Goal: Information Seeking & Learning: Learn about a topic

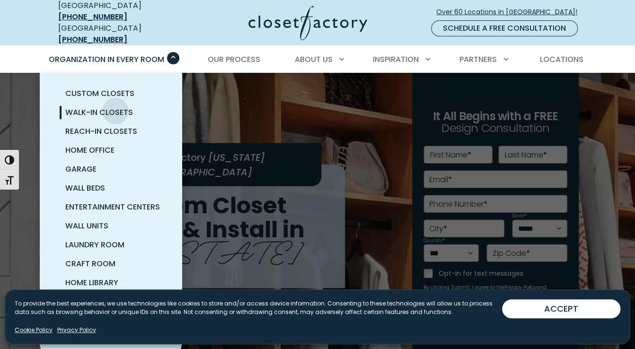
click at [115, 107] on span "Walk-In Closets" at bounding box center [99, 112] width 68 height 11
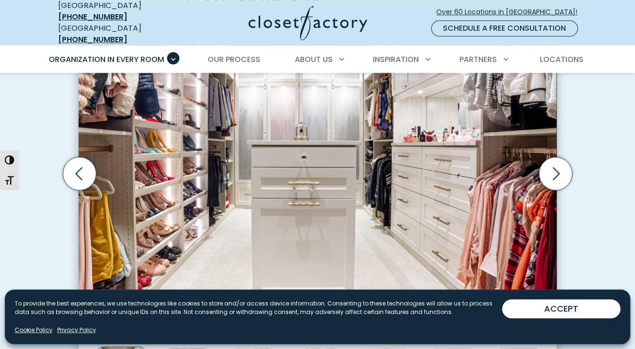
scroll to position [331, 0]
click at [557, 167] on icon "Next slide" at bounding box center [555, 173] width 7 height 13
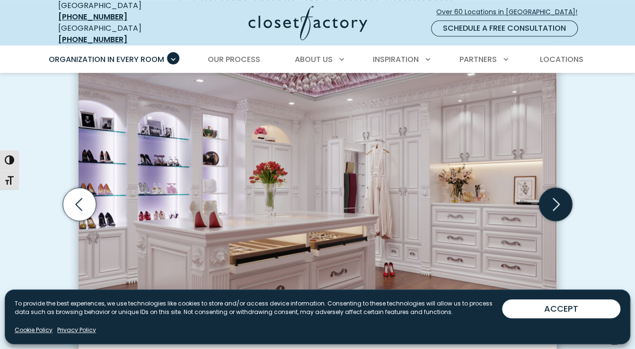
scroll to position [284, 0]
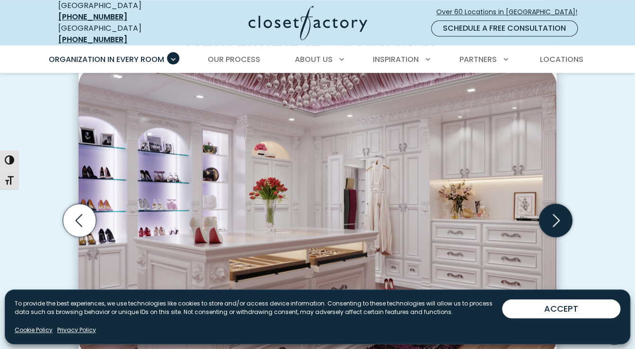
click at [554, 204] on icon "Next slide" at bounding box center [555, 220] width 33 height 33
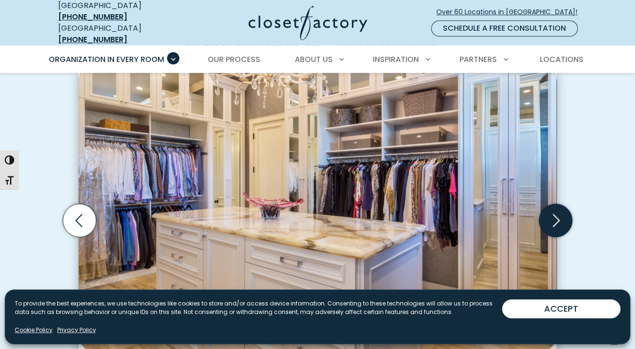
click at [554, 204] on icon "Next slide" at bounding box center [555, 220] width 33 height 33
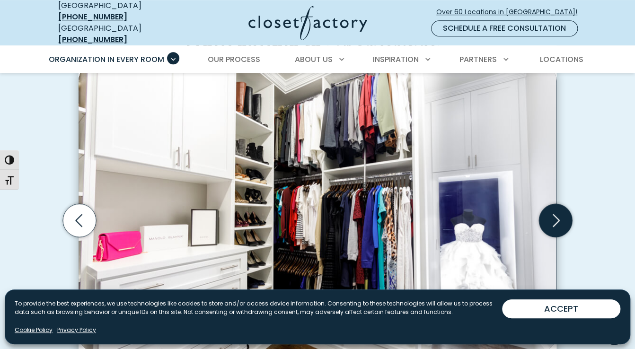
click at [554, 204] on icon "Next slide" at bounding box center [555, 220] width 33 height 33
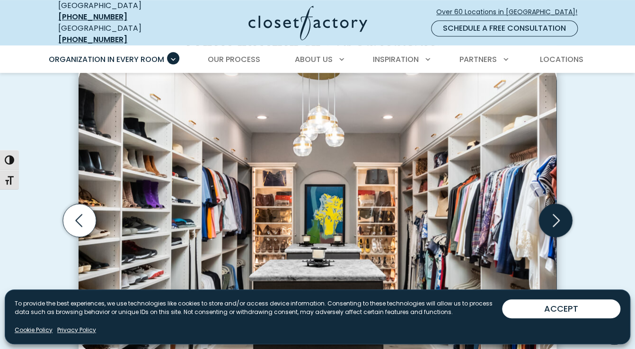
click at [554, 204] on icon "Next slide" at bounding box center [555, 220] width 33 height 33
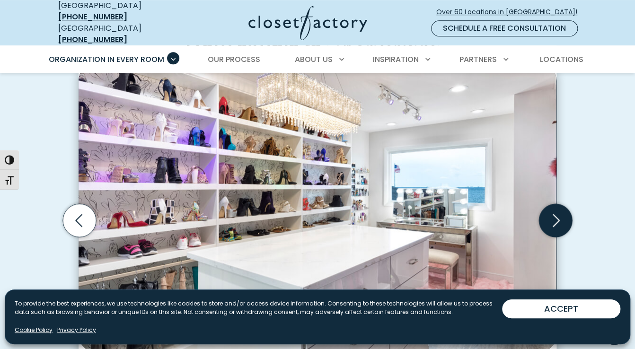
click at [554, 204] on icon "Next slide" at bounding box center [555, 220] width 33 height 33
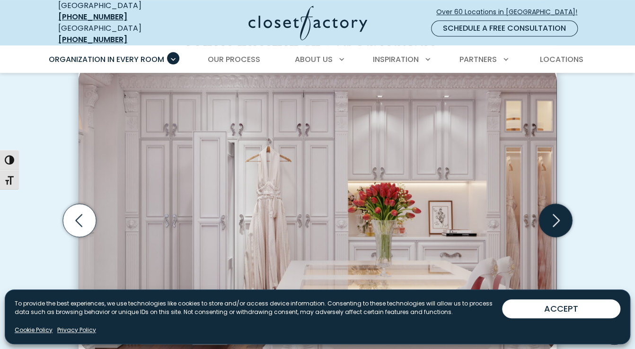
click at [554, 204] on icon "Next slide" at bounding box center [555, 220] width 33 height 33
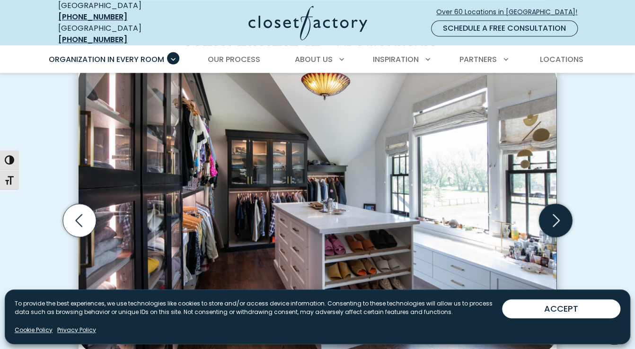
click at [554, 204] on icon "Next slide" at bounding box center [555, 220] width 33 height 33
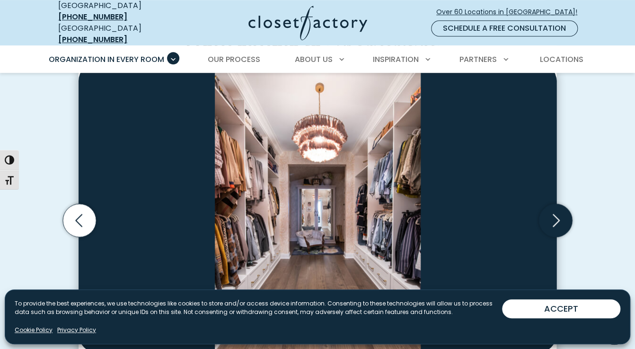
click at [554, 204] on icon "Next slide" at bounding box center [555, 220] width 33 height 33
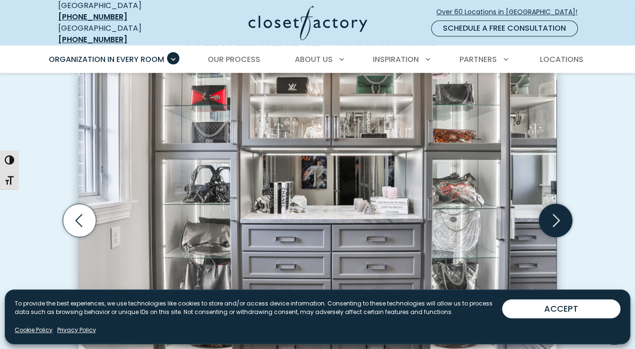
click at [554, 204] on icon "Next slide" at bounding box center [555, 220] width 33 height 33
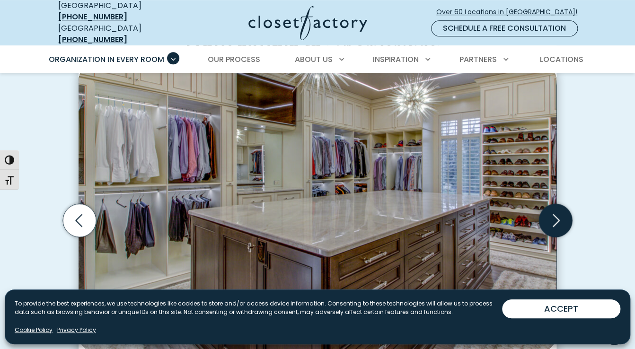
click at [554, 204] on icon "Next slide" at bounding box center [555, 220] width 33 height 33
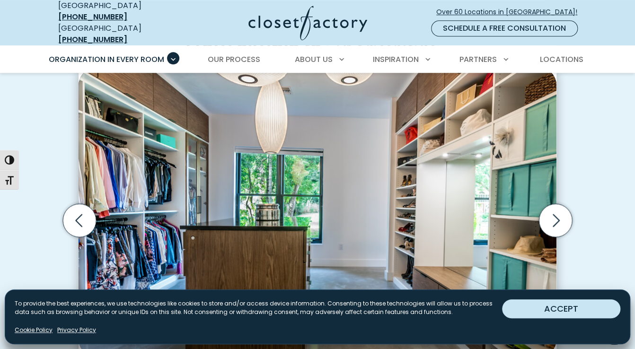
click at [577, 307] on button "ACCEPT" at bounding box center [561, 308] width 118 height 19
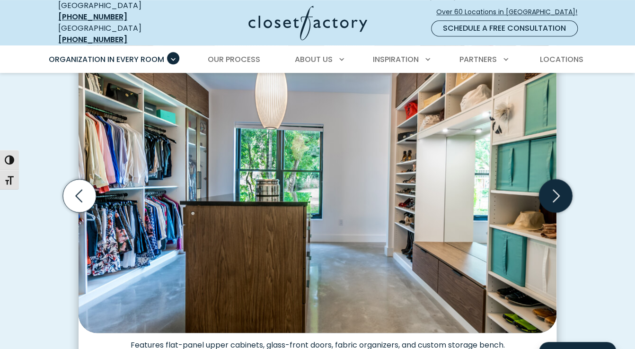
scroll to position [331, 0]
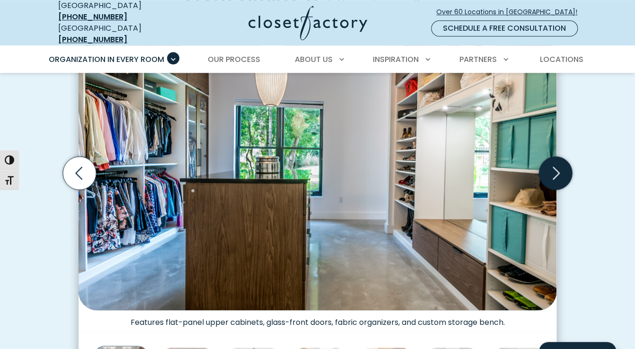
click at [556, 167] on icon "Next slide" at bounding box center [555, 173] width 7 height 13
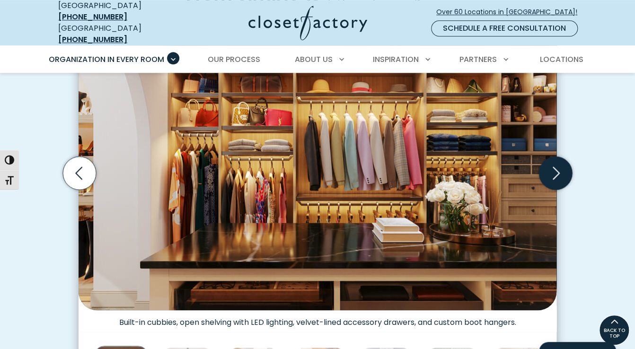
scroll to position [284, 0]
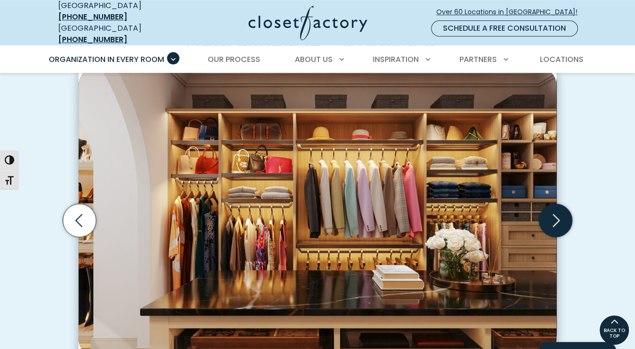
click at [557, 204] on icon "Next slide" at bounding box center [555, 220] width 33 height 33
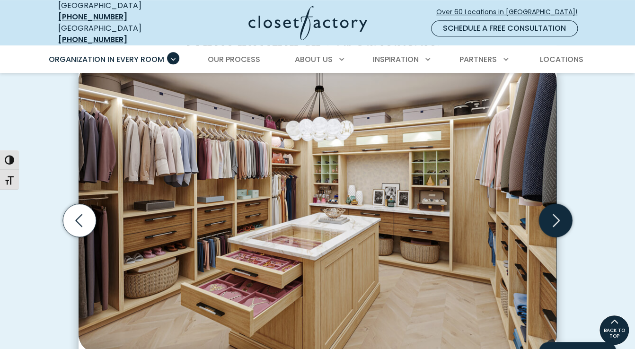
click at [557, 204] on icon "Next slide" at bounding box center [555, 220] width 33 height 33
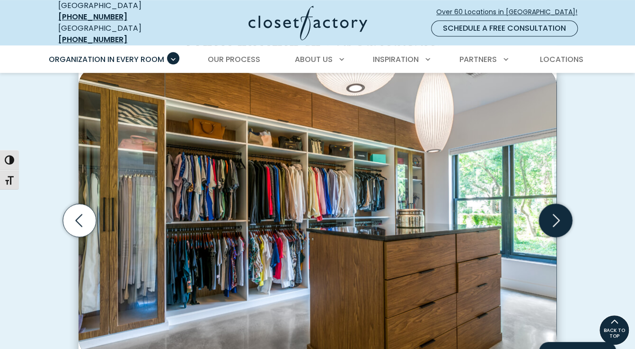
click at [557, 204] on icon "Next slide" at bounding box center [555, 220] width 33 height 33
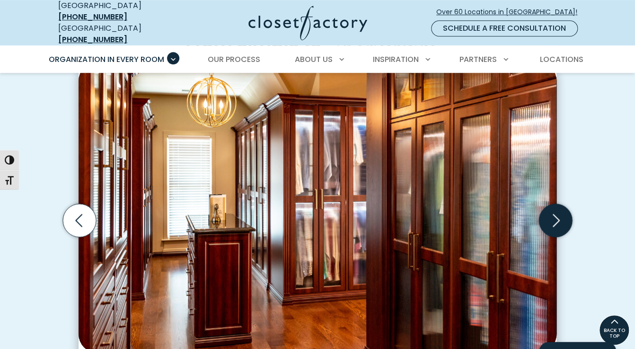
click at [554, 204] on icon "Next slide" at bounding box center [555, 220] width 33 height 33
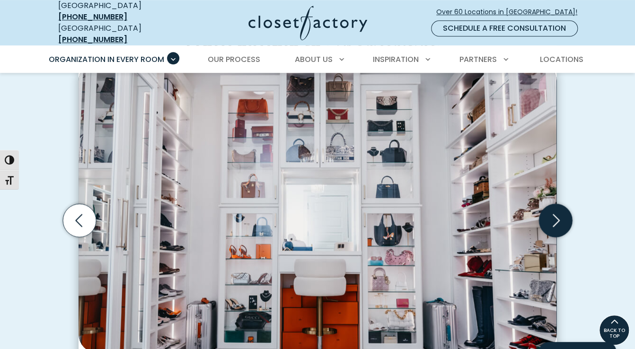
click at [554, 204] on icon "Next slide" at bounding box center [555, 220] width 33 height 33
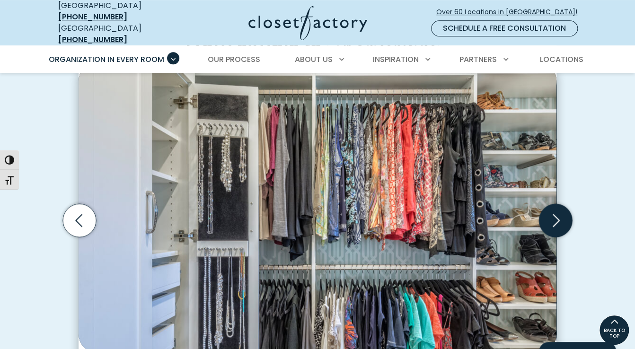
click at [554, 204] on icon "Next slide" at bounding box center [555, 220] width 33 height 33
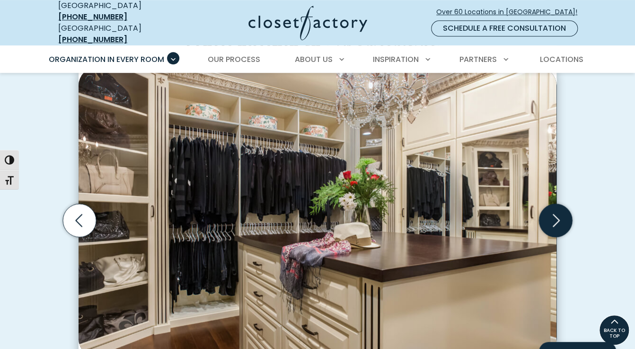
click at [554, 204] on icon "Next slide" at bounding box center [555, 220] width 33 height 33
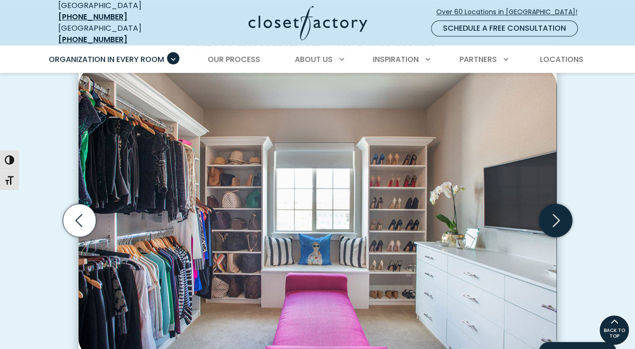
click at [554, 204] on icon "Next slide" at bounding box center [555, 220] width 33 height 33
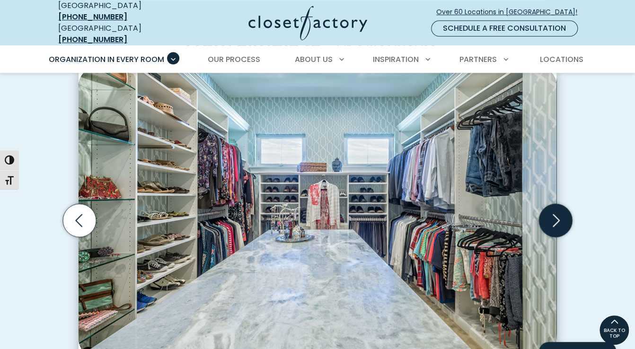
click at [554, 204] on icon "Next slide" at bounding box center [555, 220] width 33 height 33
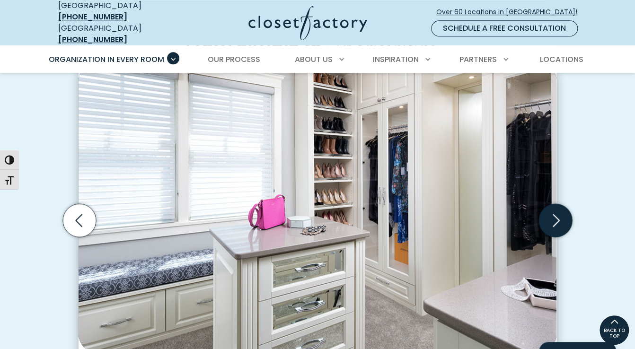
click at [554, 204] on icon "Next slide" at bounding box center [555, 220] width 33 height 33
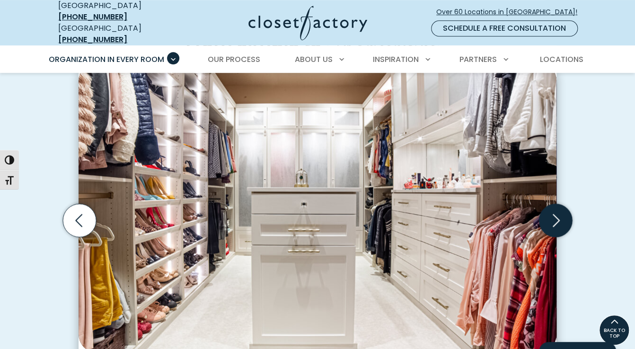
click at [554, 204] on icon "Next slide" at bounding box center [555, 220] width 33 height 33
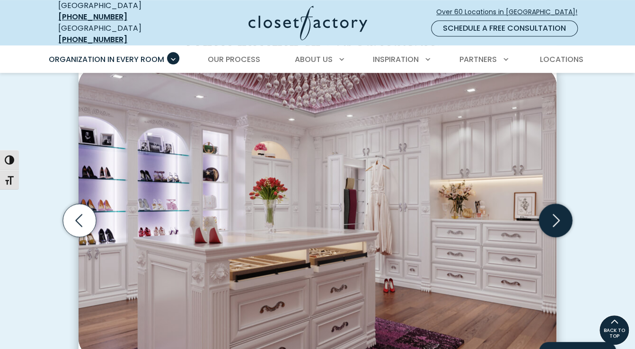
click at [554, 204] on icon "Next slide" at bounding box center [555, 220] width 33 height 33
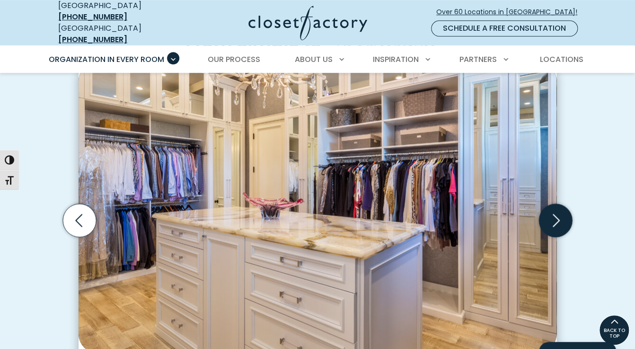
click at [554, 204] on icon "Next slide" at bounding box center [555, 220] width 33 height 33
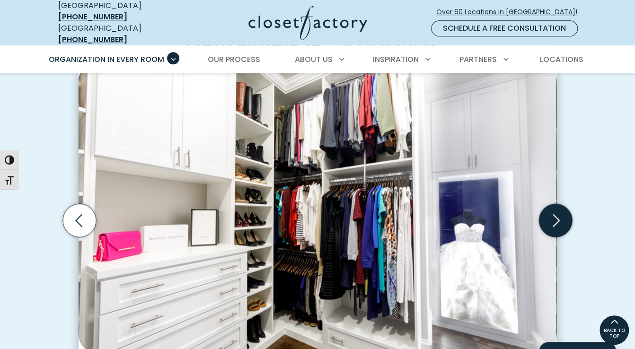
click at [554, 204] on icon "Next slide" at bounding box center [555, 220] width 33 height 33
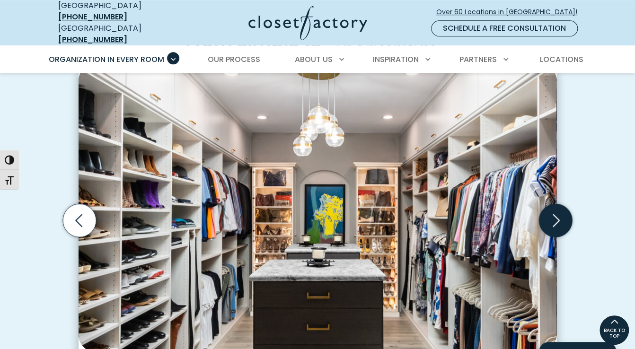
click at [554, 204] on icon "Next slide" at bounding box center [555, 220] width 33 height 33
